Goal: Task Accomplishment & Management: Use online tool/utility

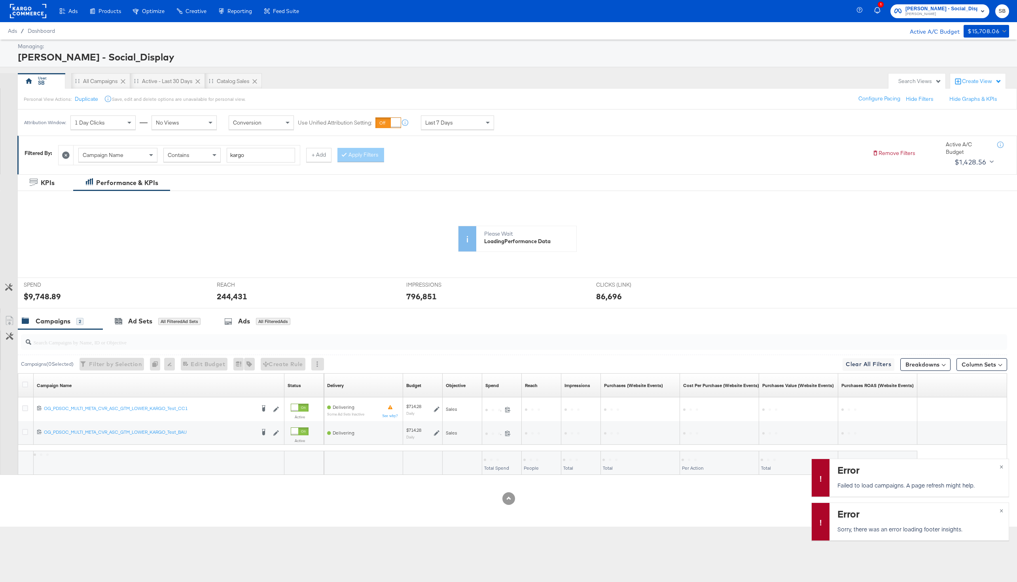
click at [38, 13] on rect at bounding box center [28, 11] width 36 height 14
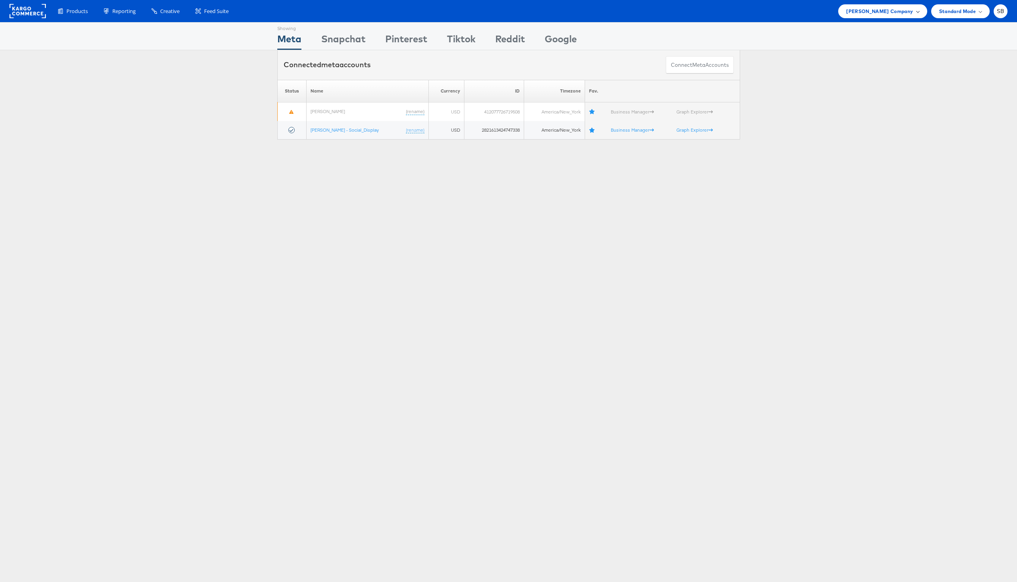
click at [910, 11] on span "Belk Company" at bounding box center [879, 11] width 67 height 8
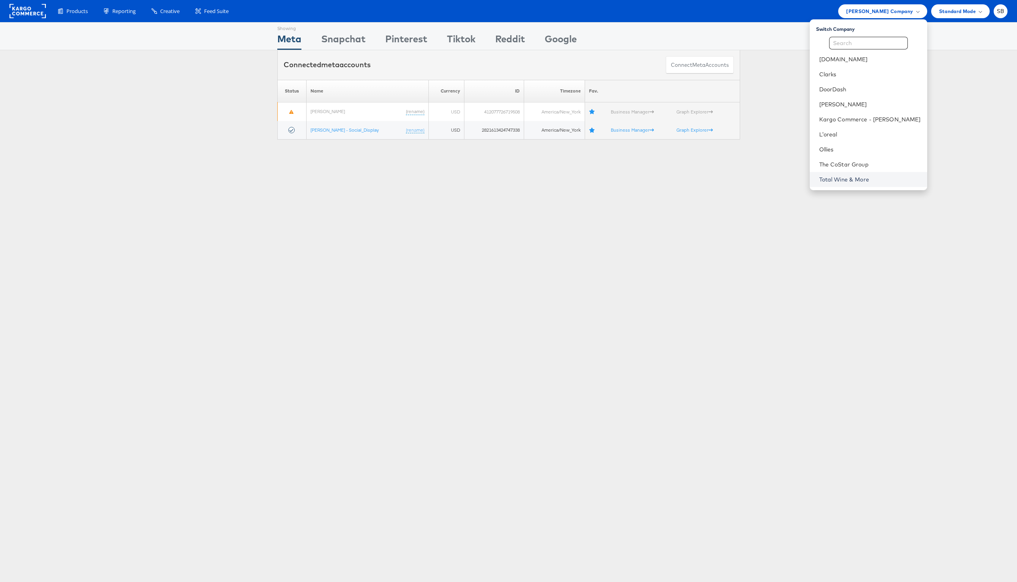
click at [861, 176] on link "Total Wine & More" at bounding box center [871, 180] width 102 height 8
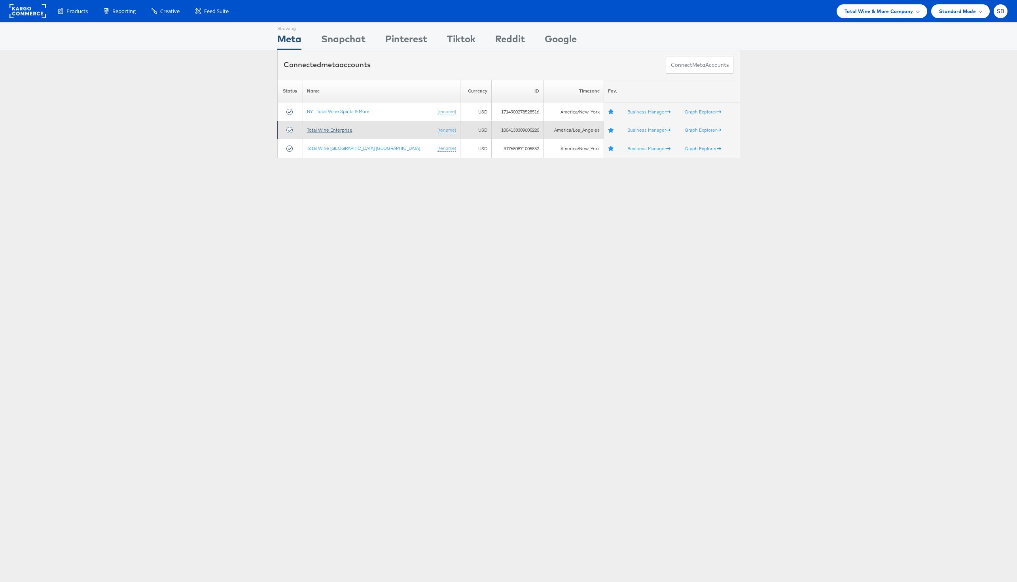
click at [350, 131] on link "Total Wine Enterprise" at bounding box center [330, 130] width 46 height 6
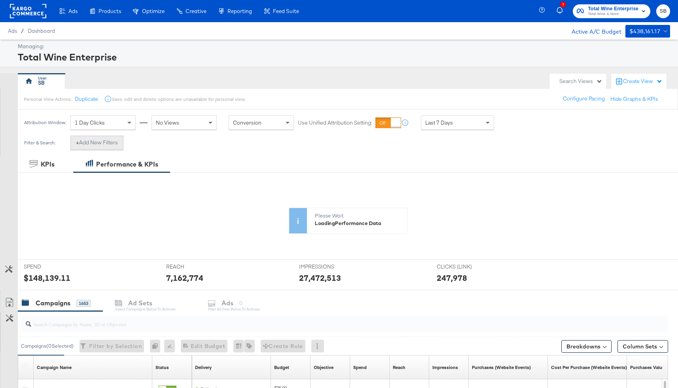
click at [95, 139] on button "+ Add New Filters" at bounding box center [96, 143] width 53 height 14
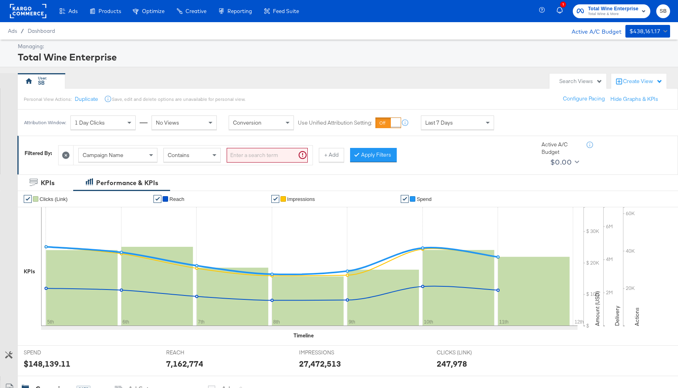
click at [103, 158] on span "Campaign Name" at bounding box center [103, 155] width 41 height 7
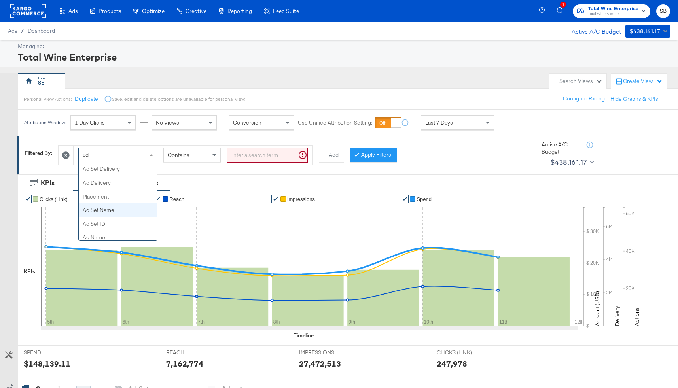
type input "a"
